Goal: Information Seeking & Learning: Learn about a topic

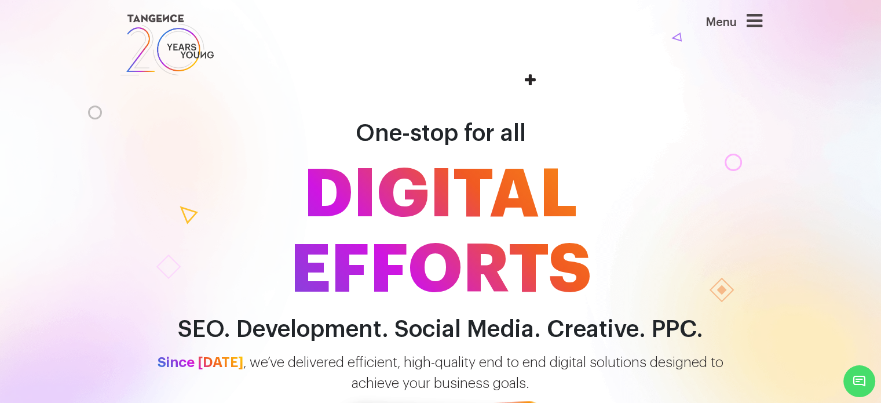
click at [760, 16] on icon at bounding box center [755, 21] width 16 height 19
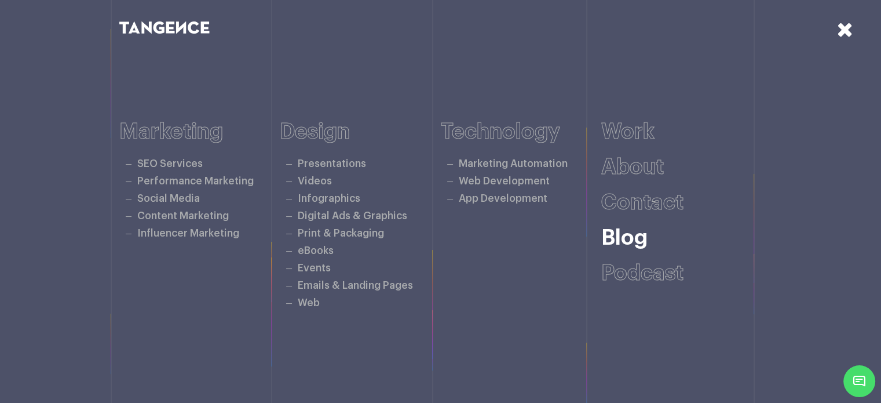
click at [633, 234] on link "Blog" at bounding box center [625, 237] width 46 height 21
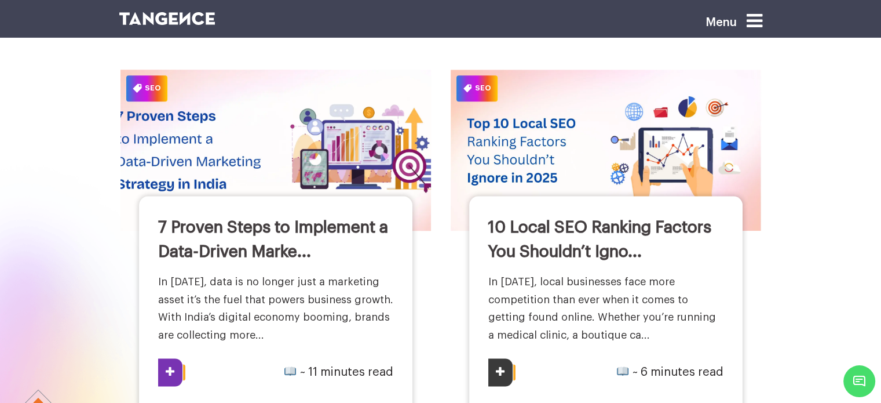
scroll to position [1323, 0]
click at [197, 229] on link "7 Proven Steps to Implement a Data-Driven Marke..." at bounding box center [273, 238] width 230 height 41
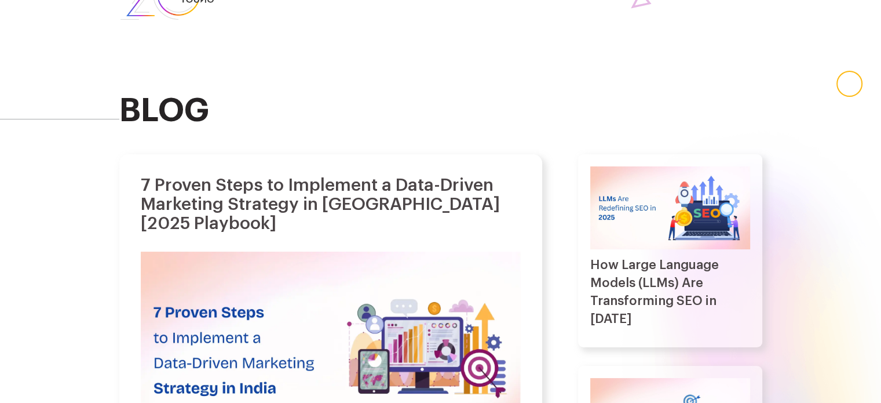
scroll to position [58, 0]
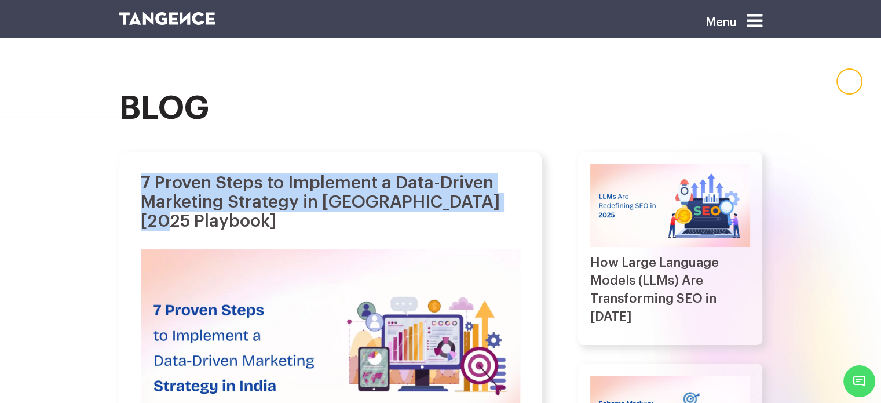
drag, startPoint x: 129, startPoint y: 172, endPoint x: 533, endPoint y: 199, distance: 404.8
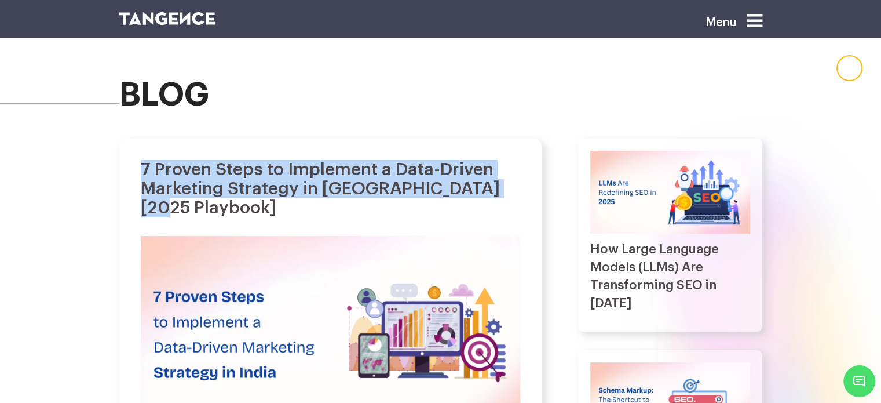
scroll to position [71, 0]
copy h1 "7 Proven Steps to Implement a Data-Driven Marketing Strategy in [GEOGRAPHIC_DAT…"
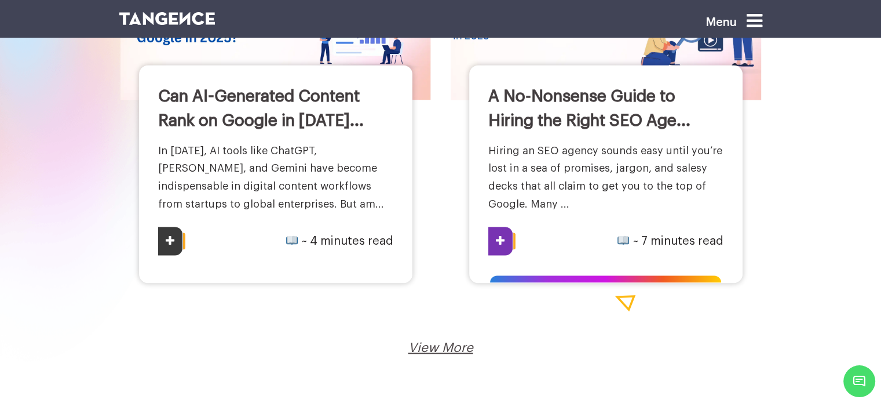
scroll to position [1855, 0]
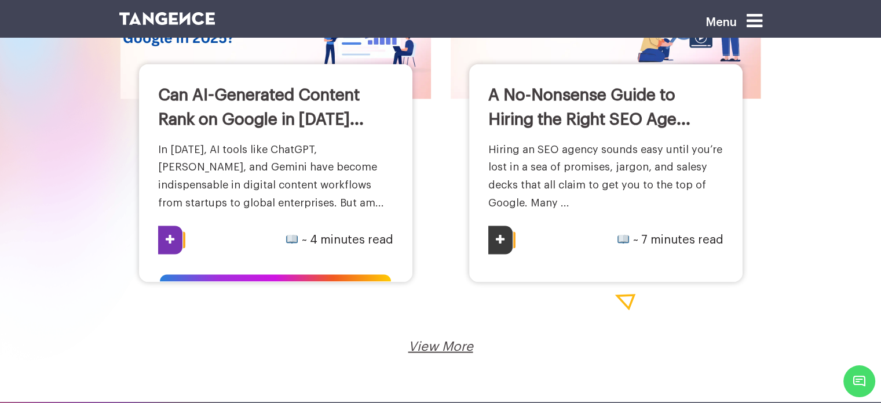
click at [282, 153] on link "In 2025, AI tools like ChatGPT, Jasper, Claude, and Gemini have become indispen…" at bounding box center [271, 176] width 226 height 64
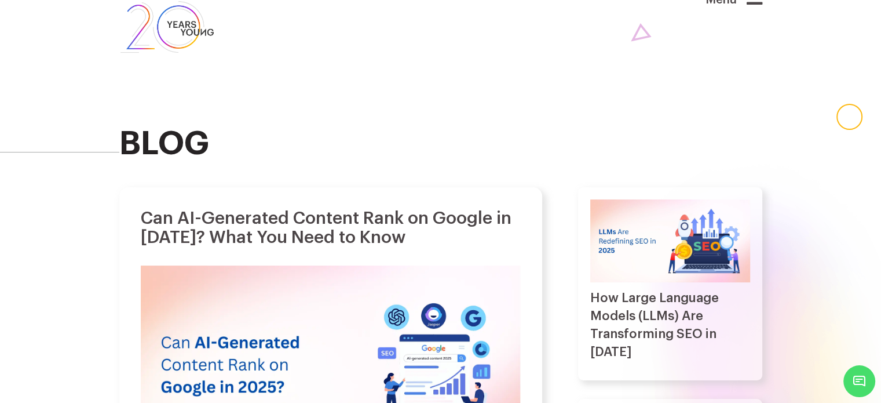
scroll to position [23, 0]
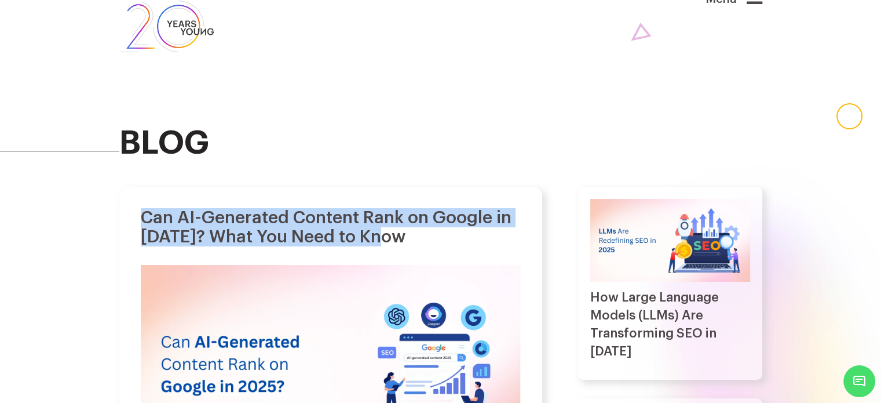
drag, startPoint x: 137, startPoint y: 210, endPoint x: 429, endPoint y: 154, distance: 298.0
copy h1 "Can AI-Generated Content Rank on Google in [DATE]? What You Need to Know"
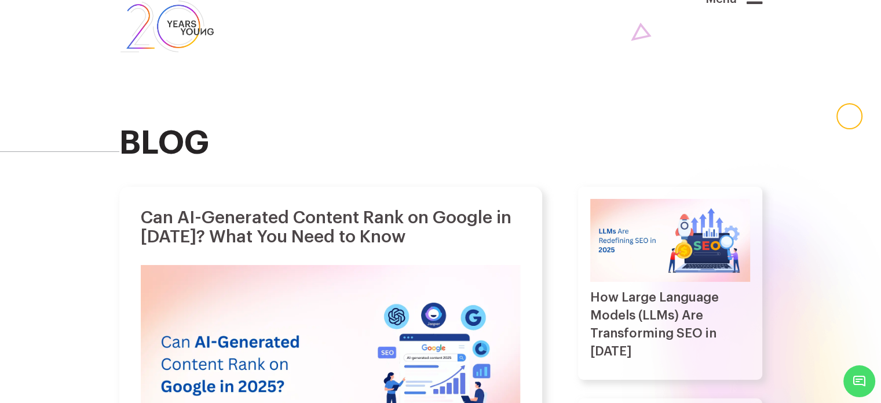
click at [392, 116] on div "blog" at bounding box center [440, 69] width 643 height 184
